Goal: Transaction & Acquisition: Purchase product/service

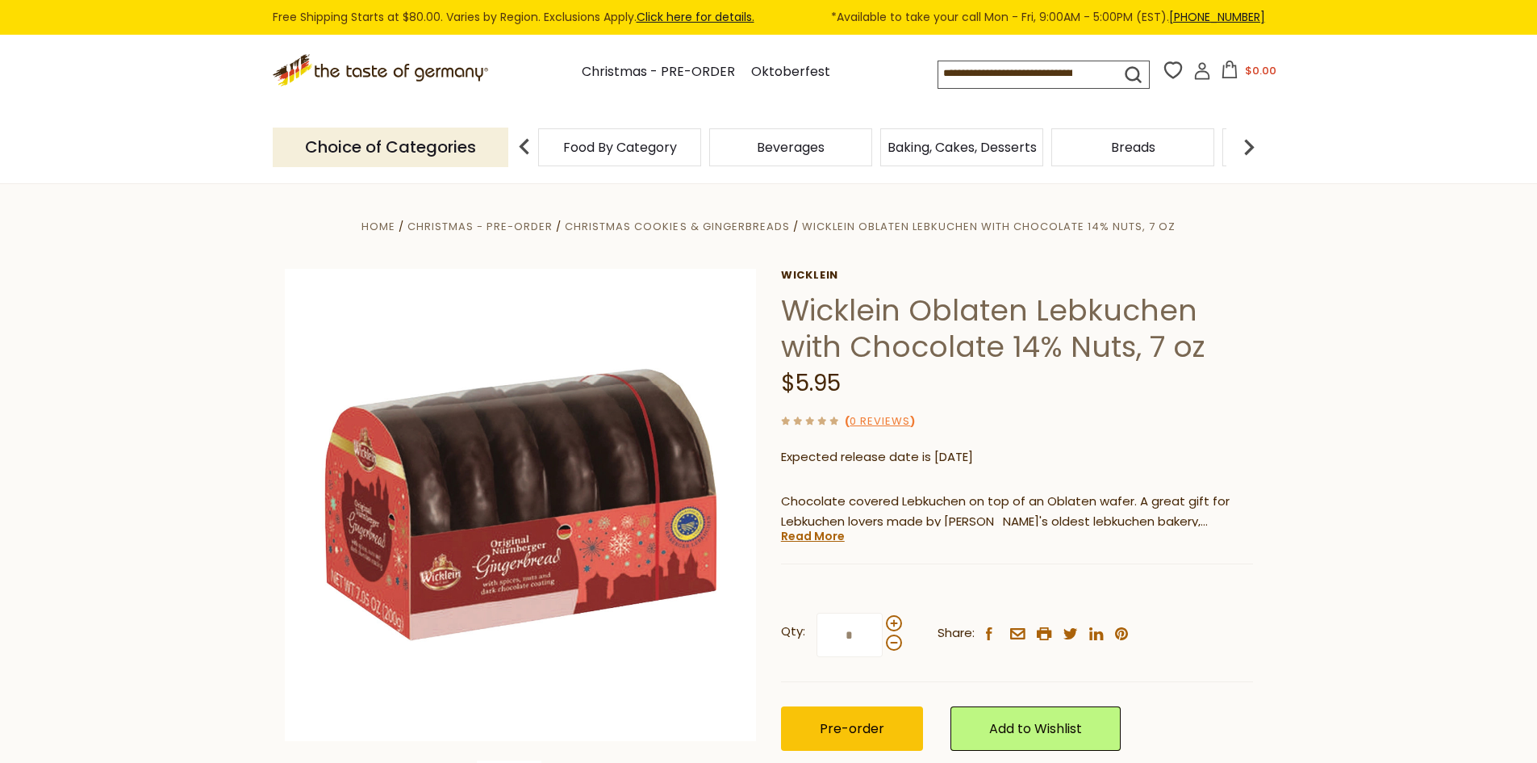
click at [985, 74] on input at bounding box center [1016, 72] width 154 height 23
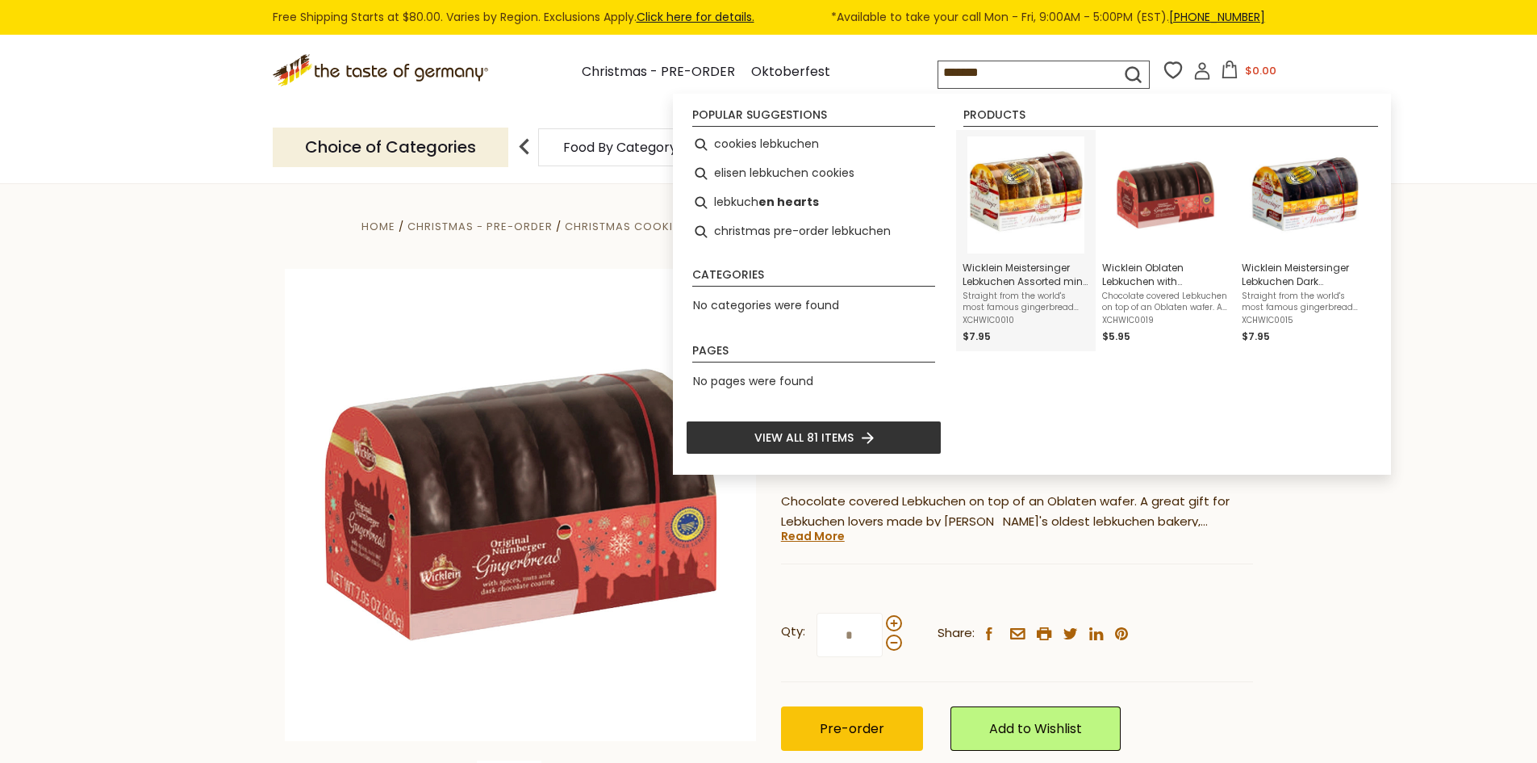
type input "*******"
click at [1014, 266] on span "Wicklein Meistersinger Lebkuchen Assorted min 20% Nuts 7oz" at bounding box center [1026, 274] width 127 height 27
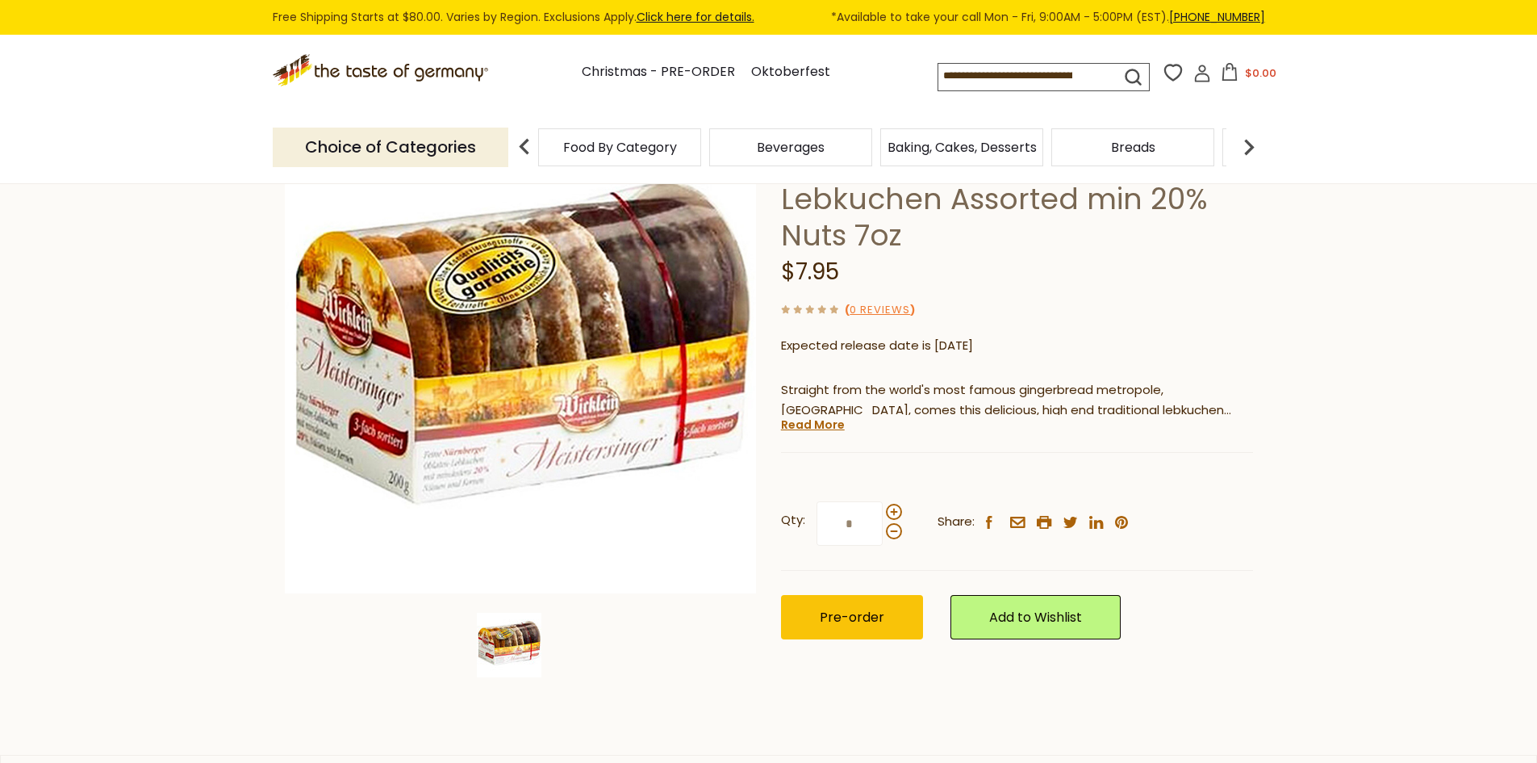
scroll to position [161, 0]
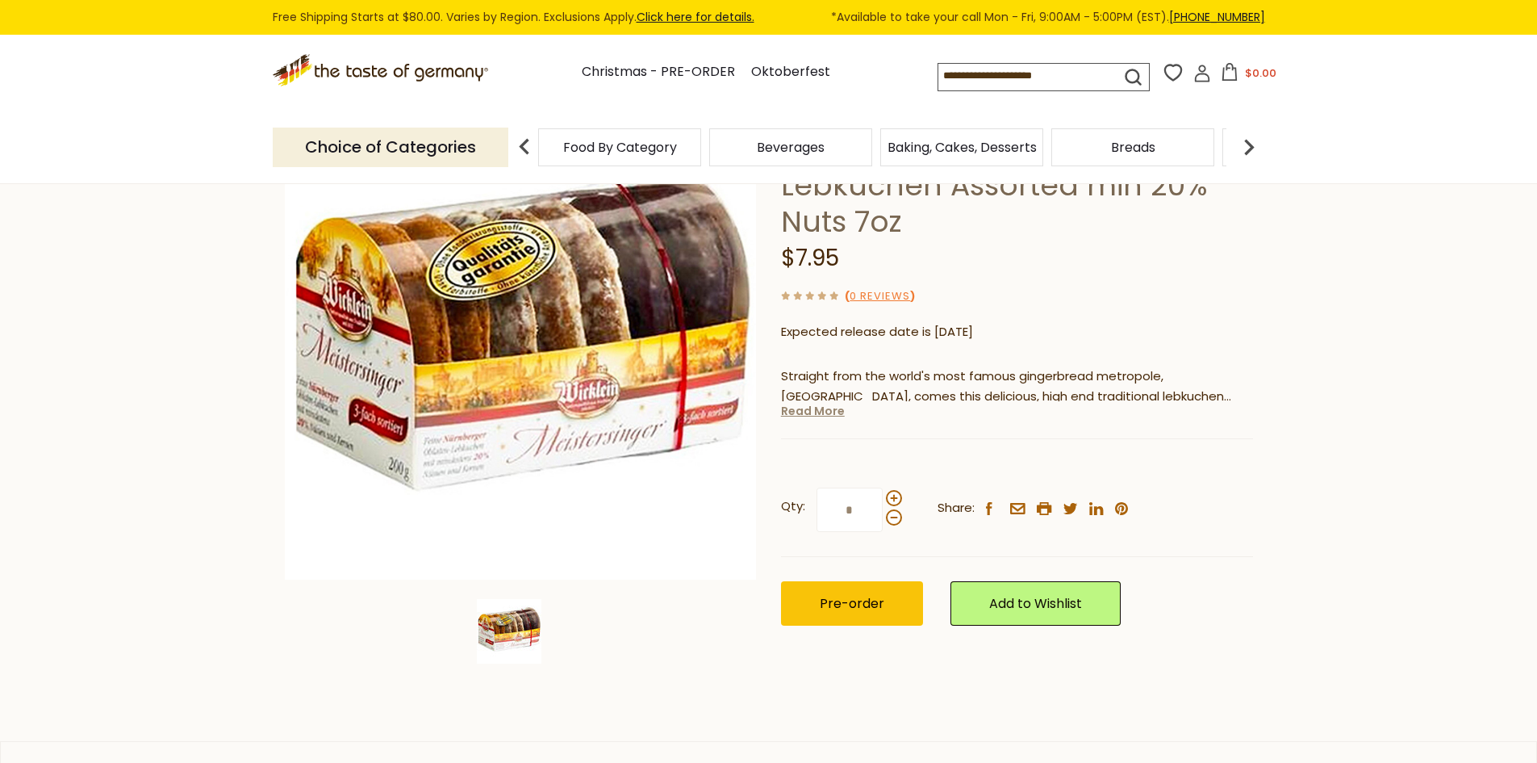
click at [805, 412] on link "Read More" at bounding box center [813, 411] width 64 height 16
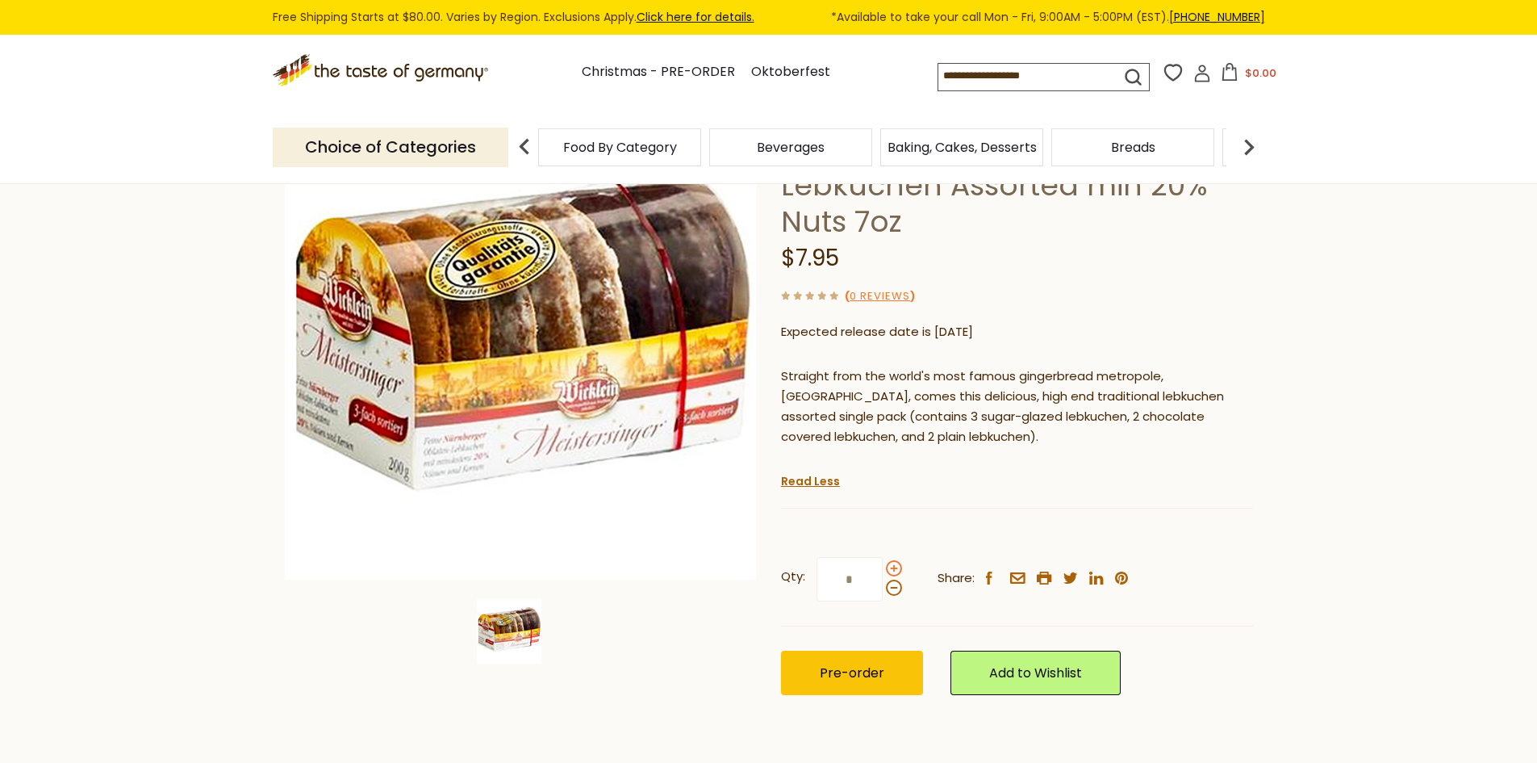
click at [896, 570] on span at bounding box center [894, 568] width 16 height 16
click at [883, 570] on input "*" at bounding box center [850, 579] width 66 height 44
click at [896, 570] on span at bounding box center [894, 568] width 16 height 16
click at [883, 570] on input "*" at bounding box center [850, 579] width 66 height 44
click at [893, 588] on span at bounding box center [894, 587] width 16 height 16
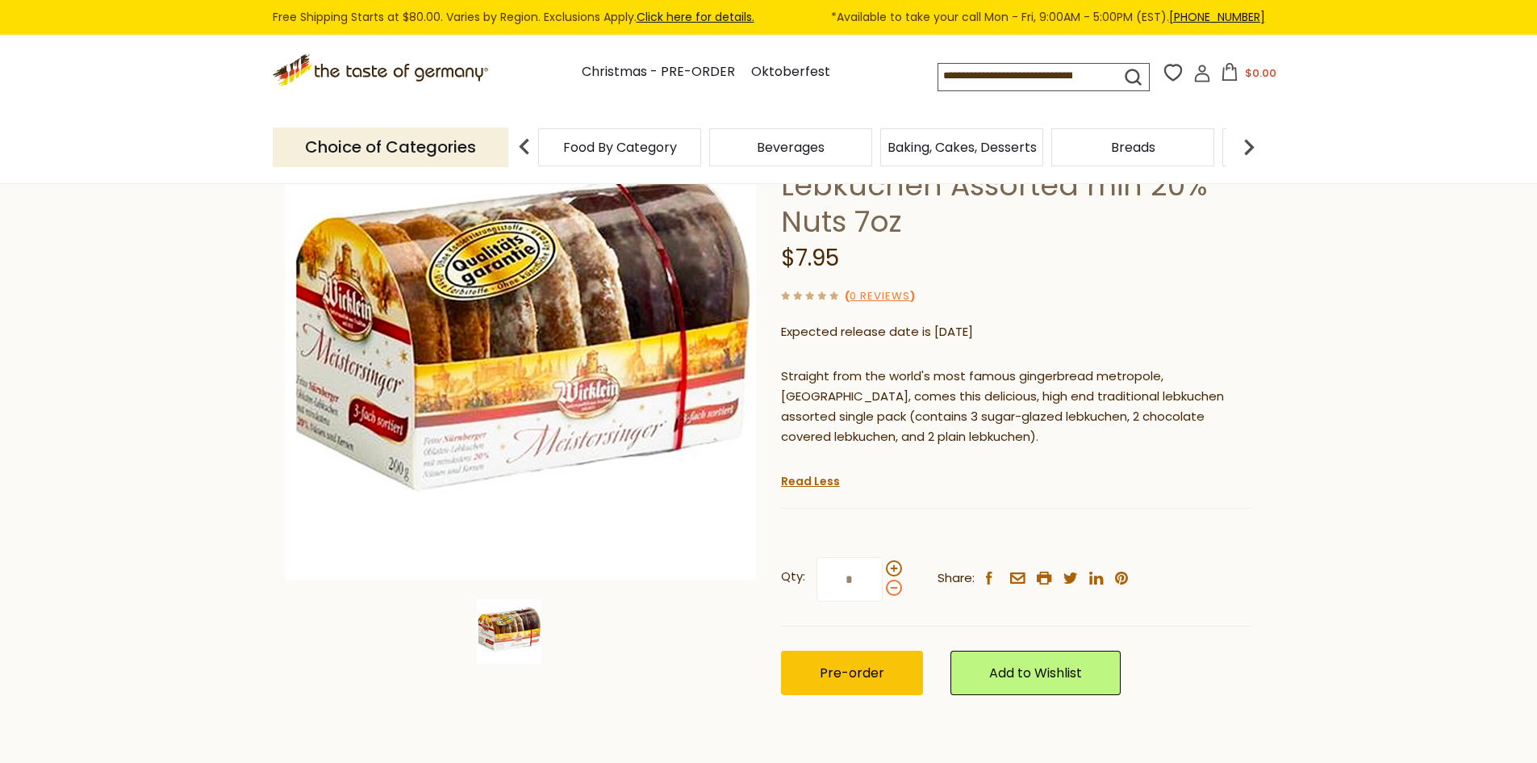
click at [883, 588] on input "*" at bounding box center [850, 579] width 66 height 44
type input "*"
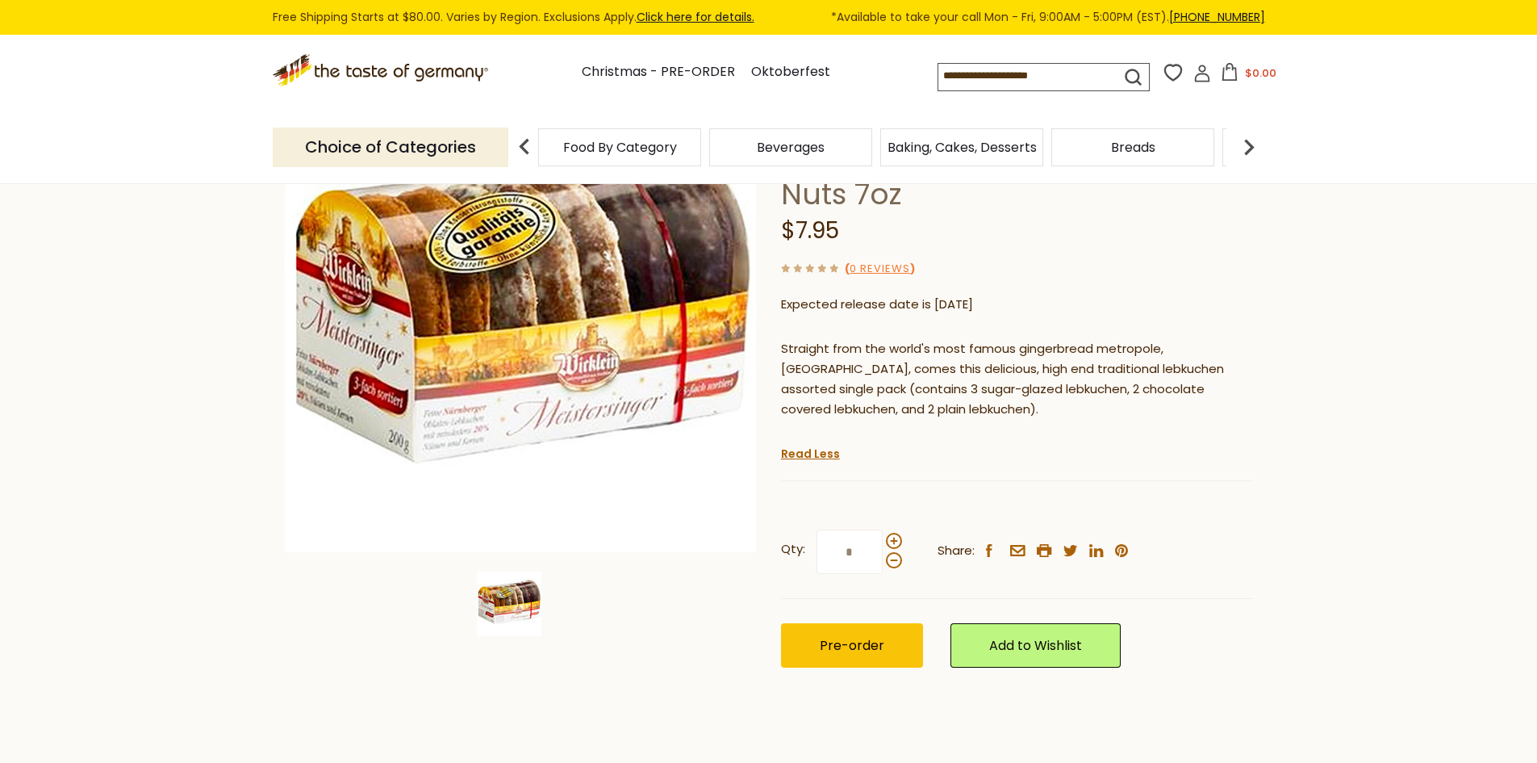
scroll to position [242, 0]
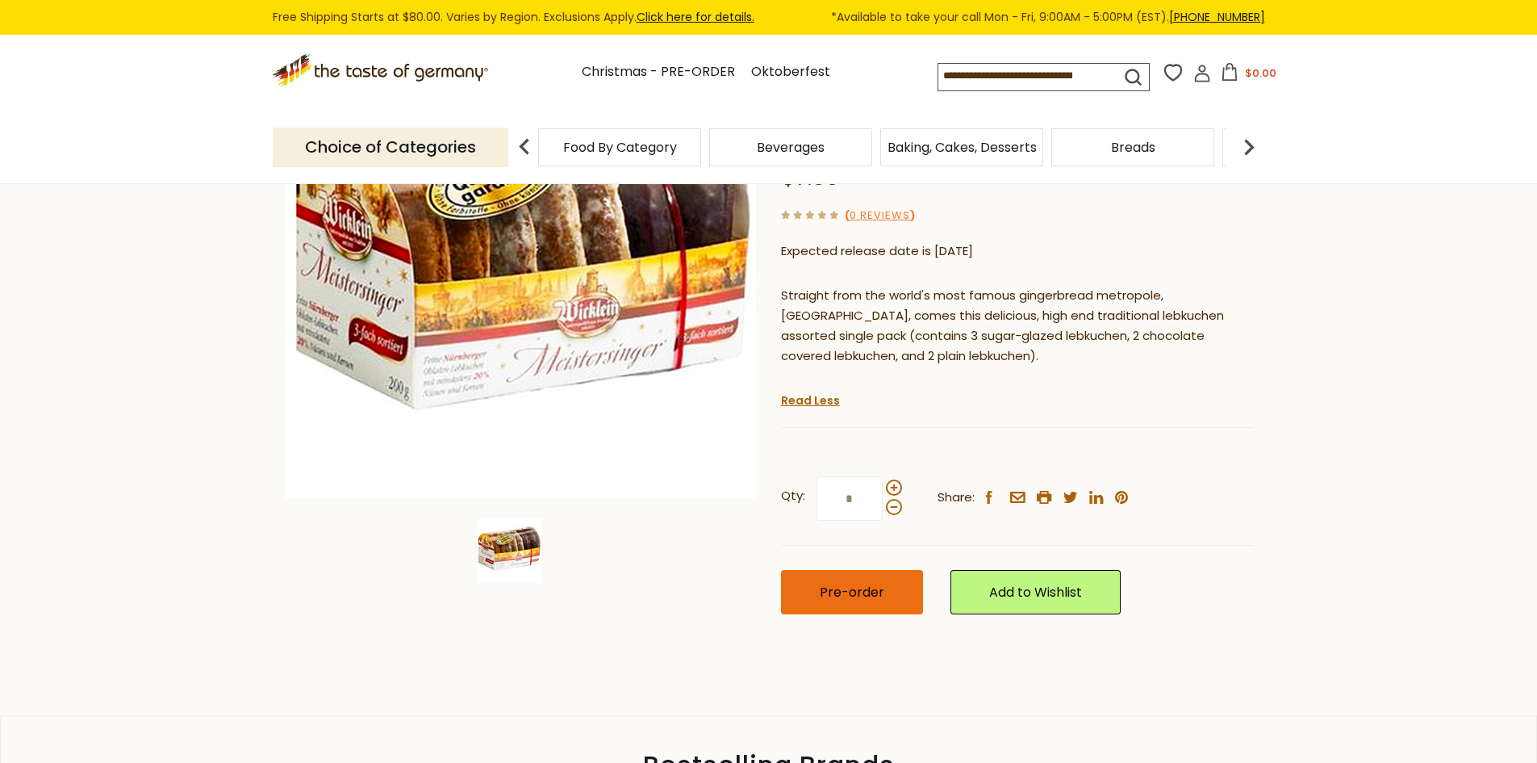
click at [861, 591] on span "Pre-order" at bounding box center [852, 592] width 65 height 19
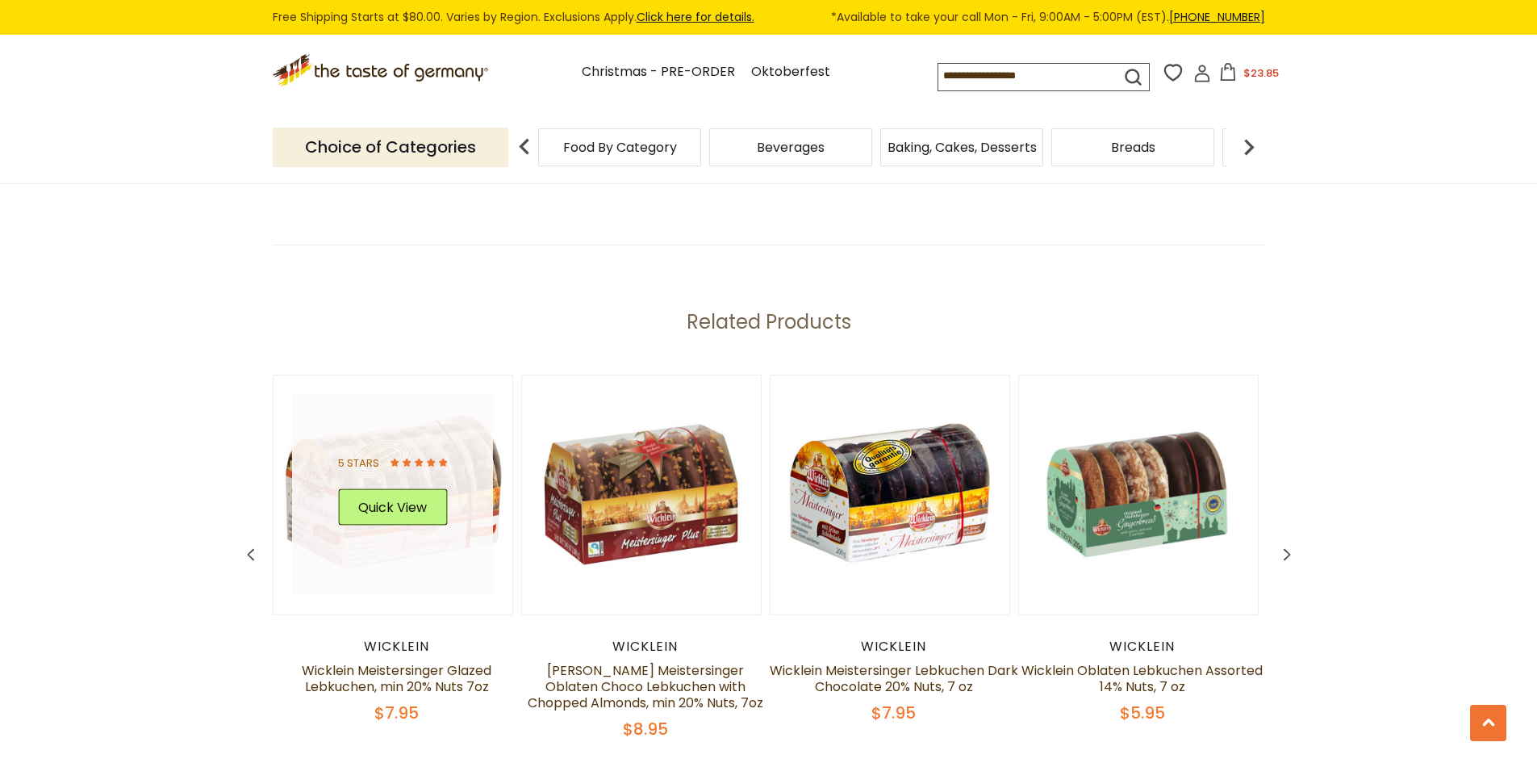
scroll to position [2179, 0]
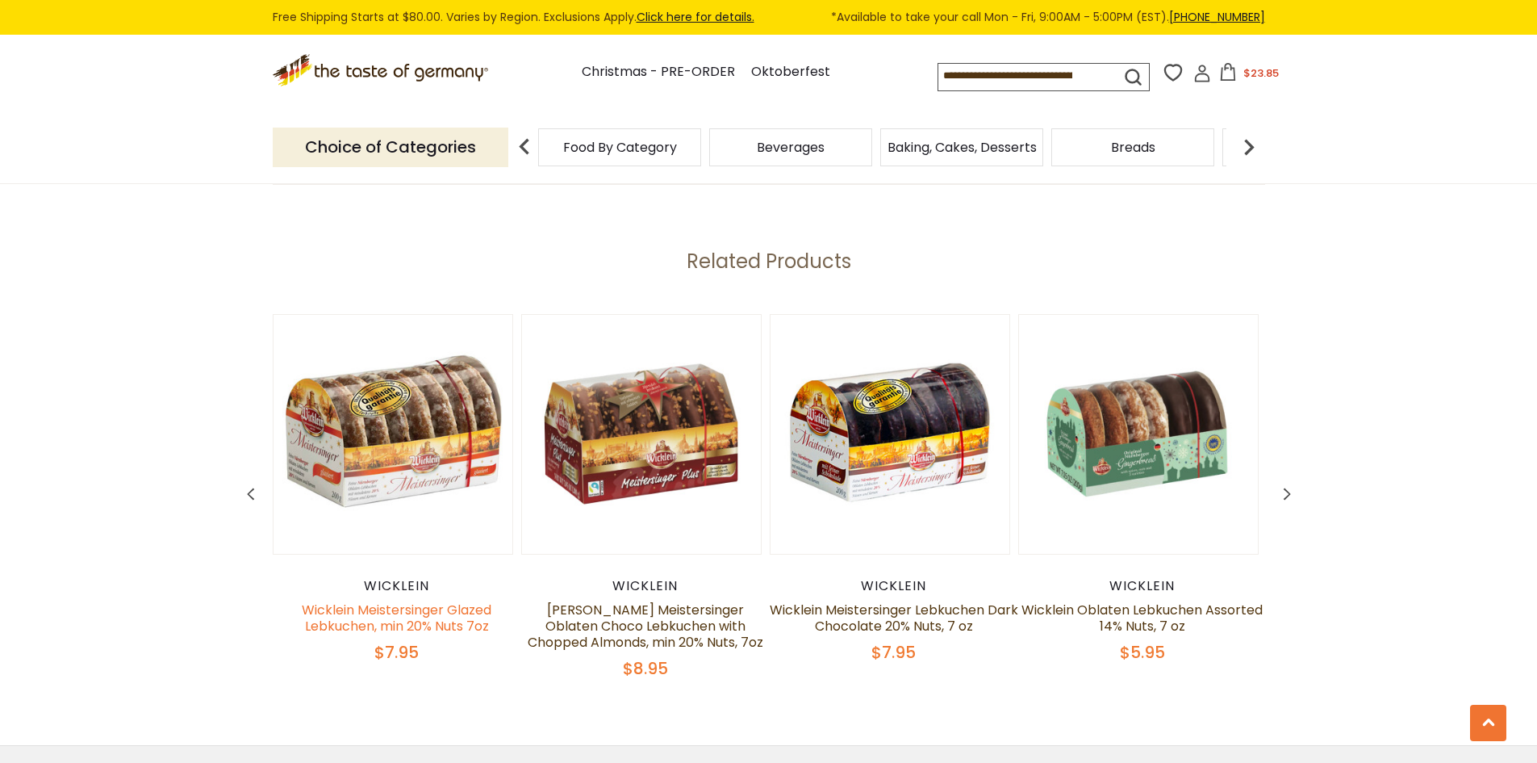
click at [412, 613] on link "Wicklein Meistersinger Glazed Lebkuchen, min 20% Nuts 7oz" at bounding box center [397, 617] width 190 height 35
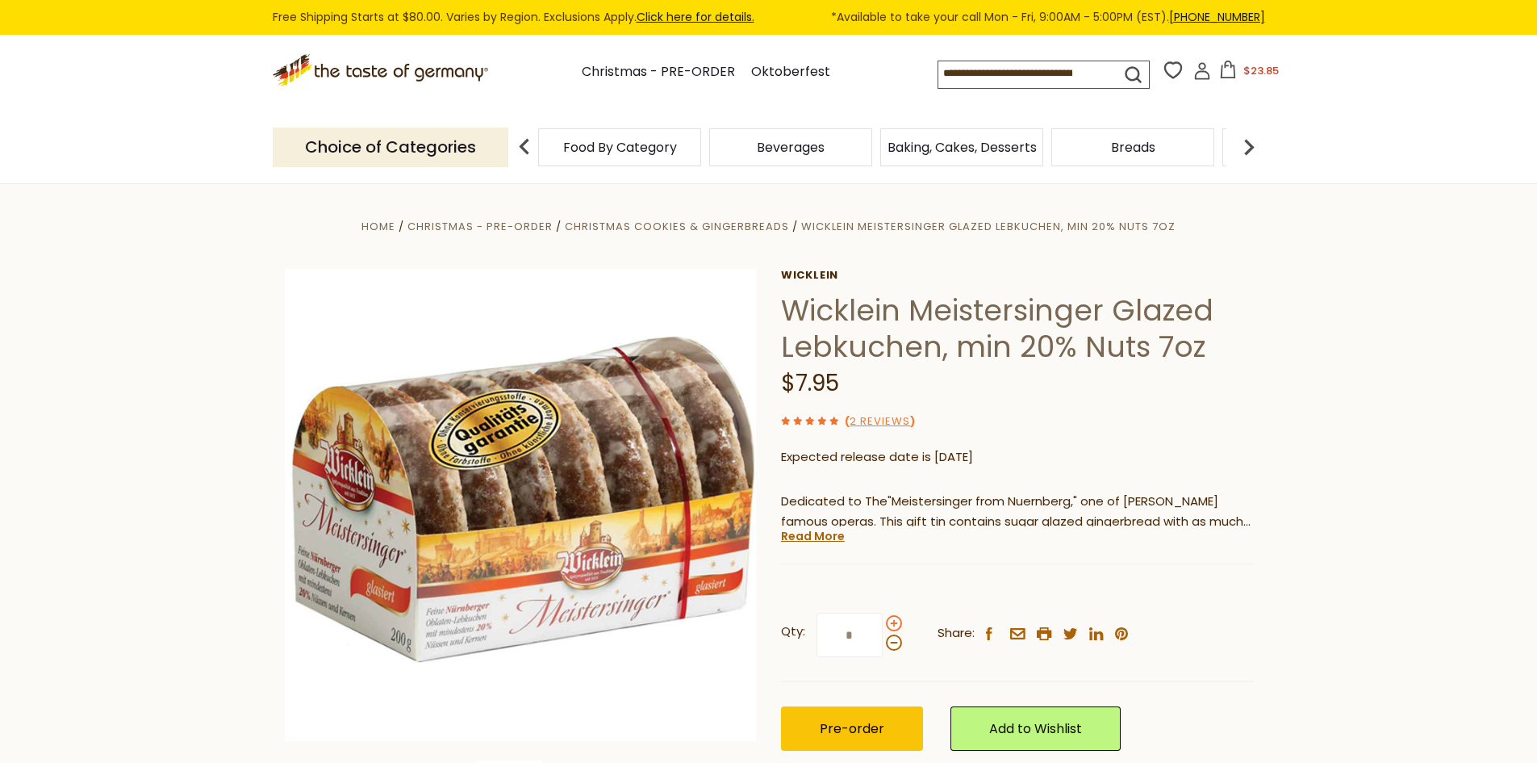
click at [892, 626] on span at bounding box center [894, 623] width 16 height 16
click at [883, 626] on input "*" at bounding box center [850, 635] width 66 height 44
type input "*"
click at [863, 722] on span "Pre-order" at bounding box center [852, 728] width 65 height 19
click at [1257, 70] on span "$47.7" at bounding box center [1261, 70] width 30 height 15
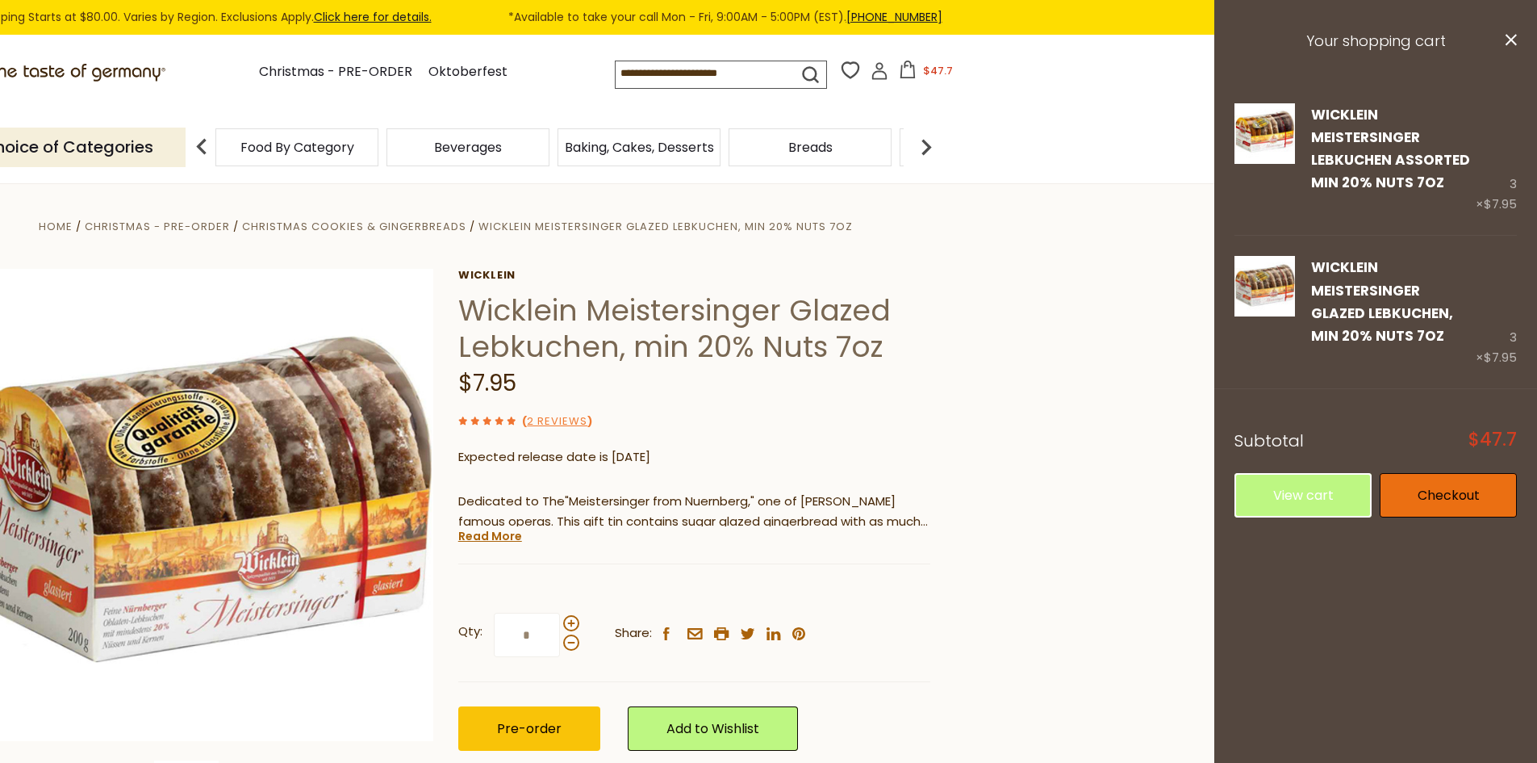
click at [1442, 495] on link "Checkout" at bounding box center [1448, 495] width 137 height 44
